Goal: Task Accomplishment & Management: Manage account settings

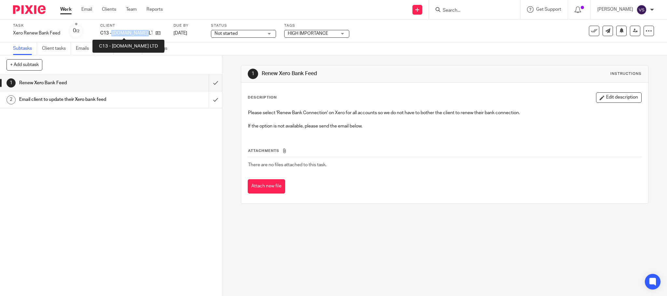
drag, startPoint x: 111, startPoint y: 34, endPoint x: 146, endPoint y: 33, distance: 35.8
click at [146, 33] on p "C13 - [DOMAIN_NAME] LTD" at bounding box center [126, 33] width 52 height 7
copy p "KTERING.CO LTD"
click at [100, 85] on h1 "Renew Xero Bank Feed" at bounding box center [80, 83] width 122 height 10
click at [203, 84] on input "submit" at bounding box center [111, 83] width 222 height 16
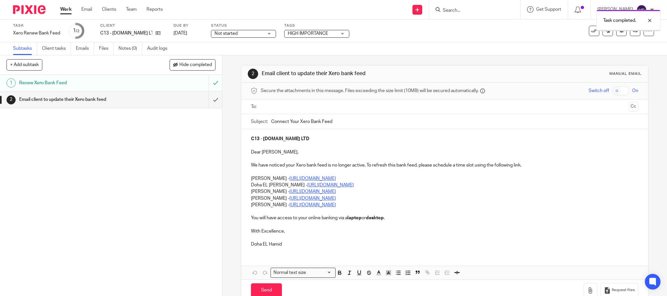
click at [128, 100] on h1 "Email client to update their Xero bank feed" at bounding box center [80, 100] width 122 height 10
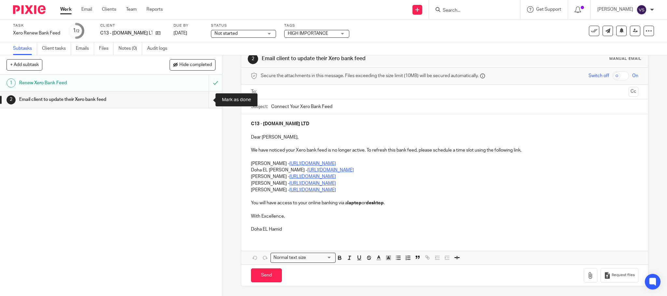
click at [206, 102] on input "submit" at bounding box center [111, 99] width 222 height 16
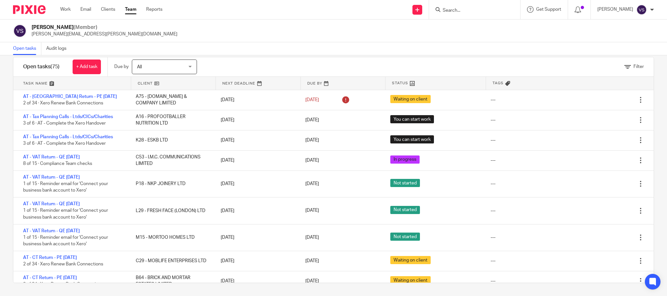
click at [468, 10] on input "Search" at bounding box center [471, 11] width 59 height 6
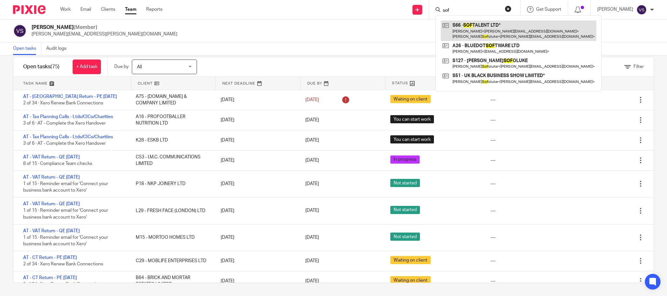
type input "sof"
click at [471, 32] on link at bounding box center [519, 30] width 156 height 20
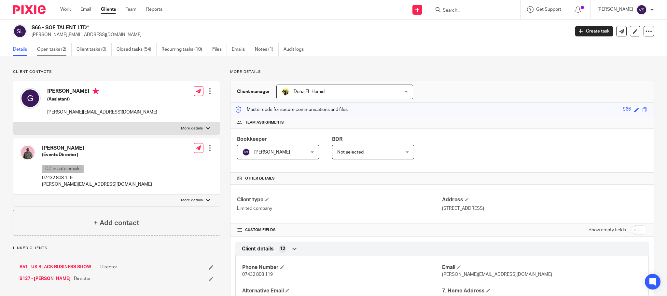
click at [57, 49] on link "Open tasks (2)" at bounding box center [54, 49] width 34 height 13
